Goal: Find specific page/section: Find specific page/section

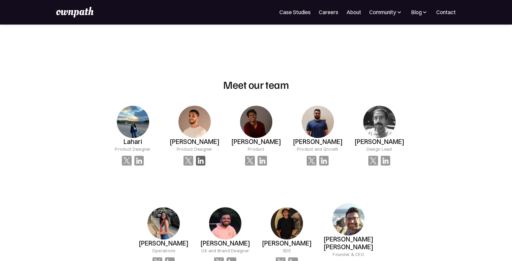
scroll to position [468, 0]
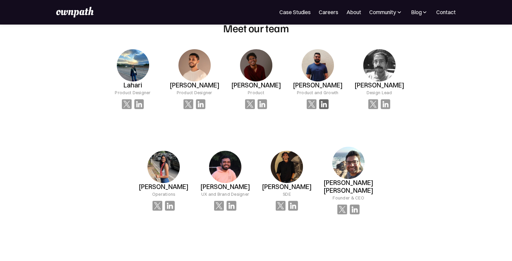
click at [144, 106] on img at bounding box center [139, 104] width 10 height 10
click at [164, 103] on div "[PERSON_NAME] Product and Growth" at bounding box center [133, 78] width 62 height 81
click at [144, 104] on img at bounding box center [139, 104] width 10 height 10
click at [144, 109] on img at bounding box center [139, 104] width 10 height 10
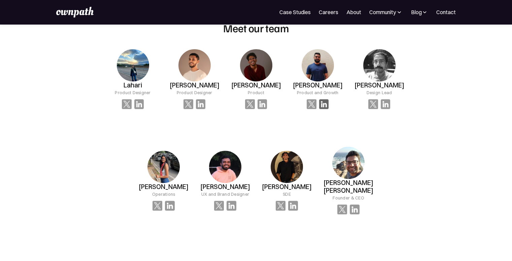
click at [144, 109] on img at bounding box center [139, 104] width 10 height 10
